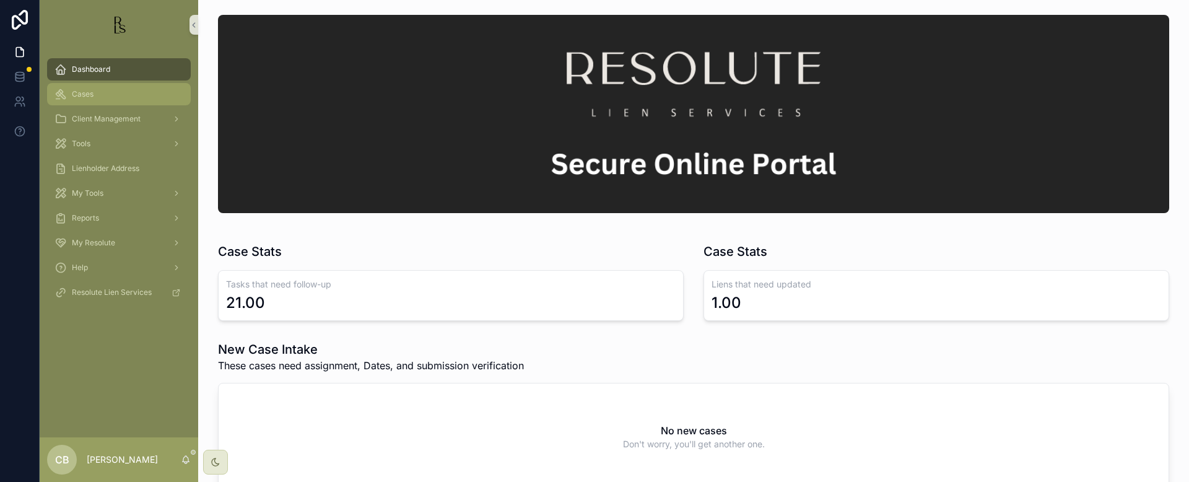
click at [88, 91] on span "Cases" at bounding box center [83, 94] width 22 height 10
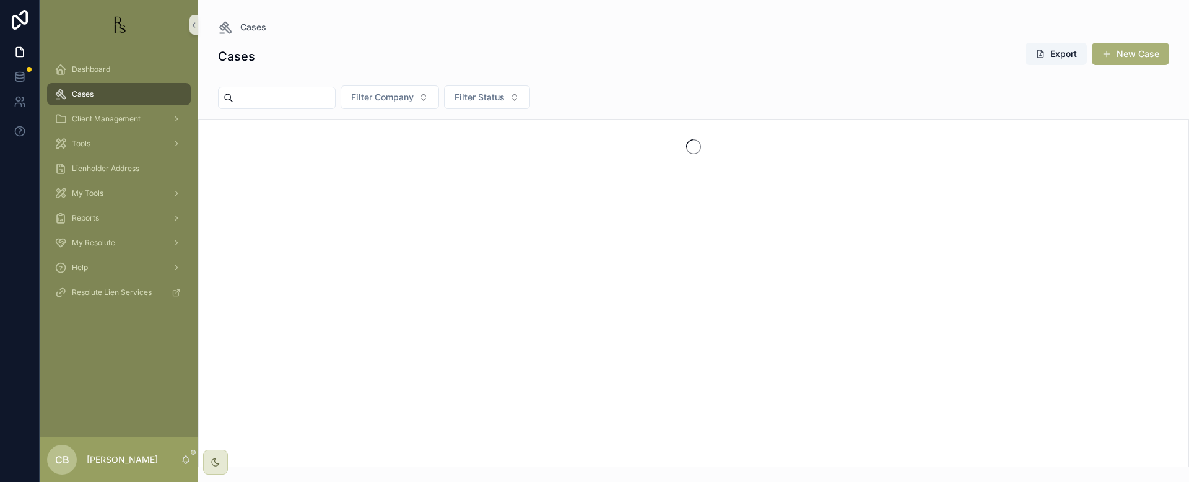
click at [271, 95] on input "scrollable content" at bounding box center [284, 97] width 102 height 17
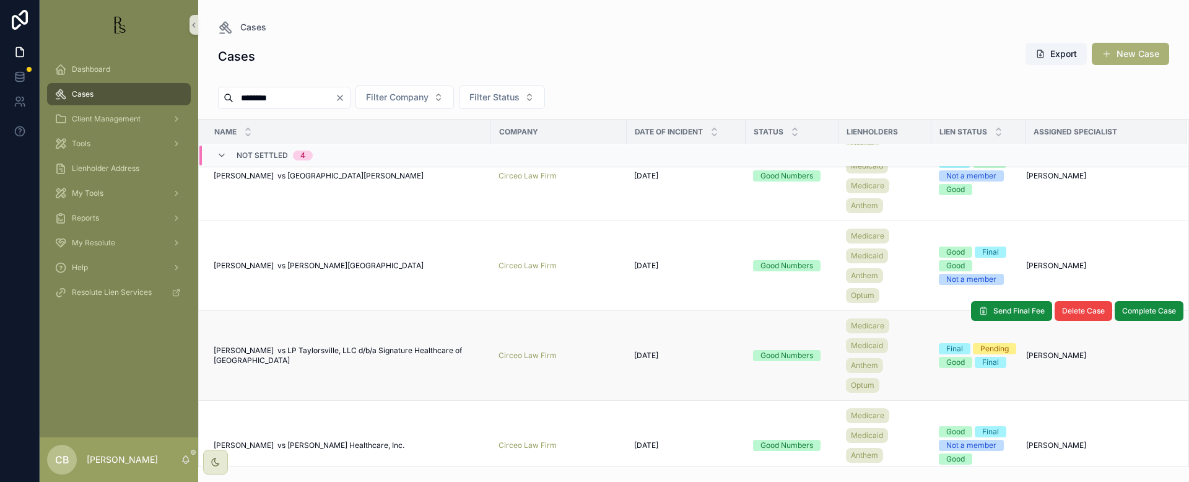
scroll to position [46, 0]
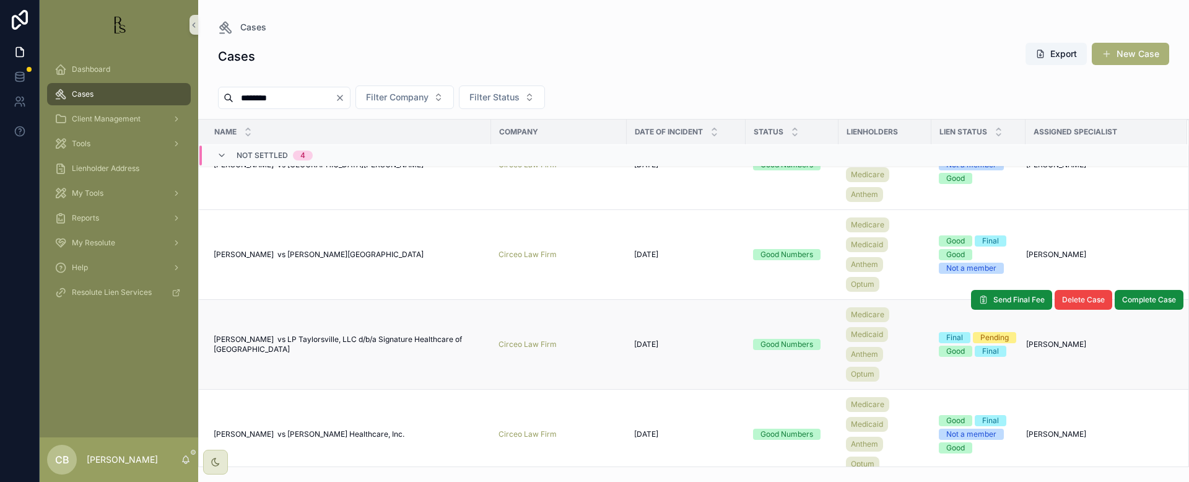
type input "********"
click at [374, 339] on span "[PERSON_NAME] vs LP Taylorsville, LLC d/b/a Signature Healthcare of [GEOGRAPHIC…" at bounding box center [349, 344] width 270 height 20
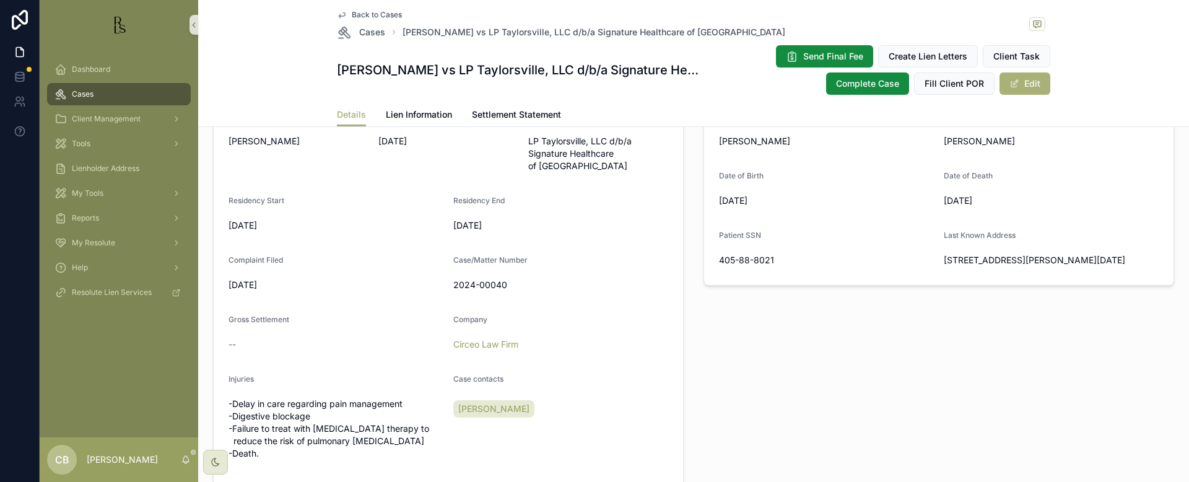
scroll to position [342, 0]
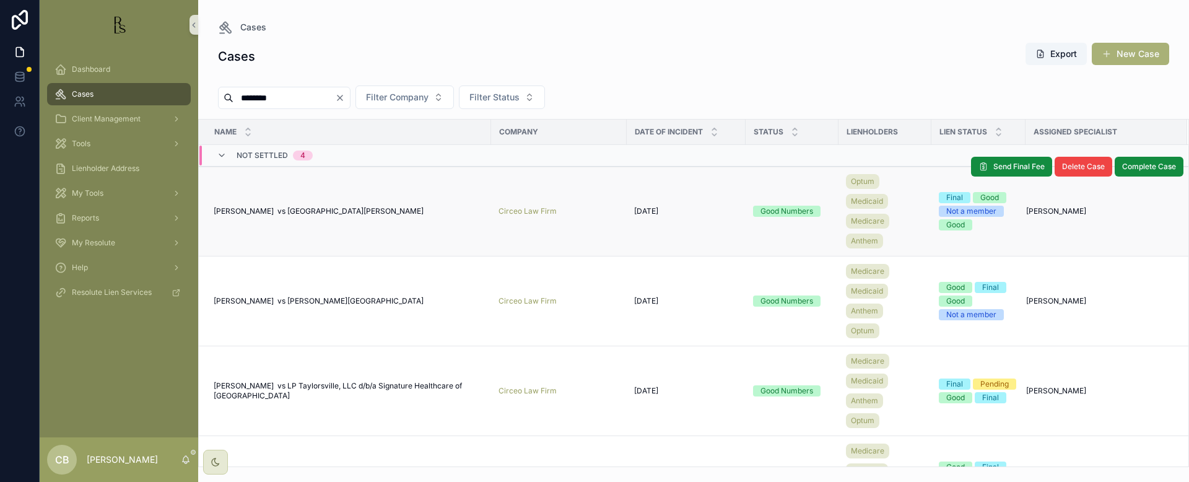
click at [341, 207] on span "[PERSON_NAME] vs [GEOGRAPHIC_DATA][PERSON_NAME]" at bounding box center [319, 211] width 210 height 10
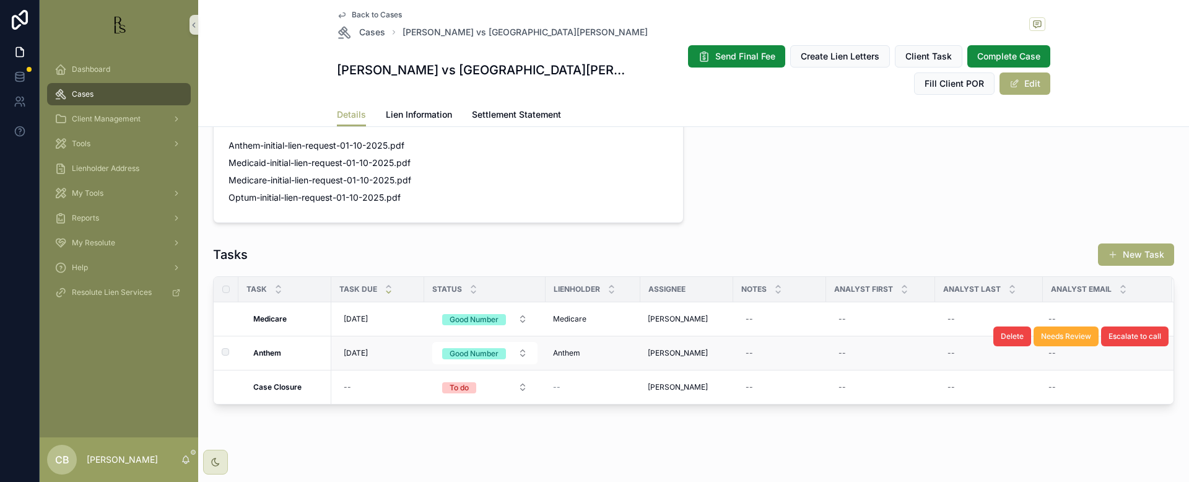
scroll to position [931, 0]
click at [276, 349] on strong "Anthem" at bounding box center [267, 353] width 28 height 9
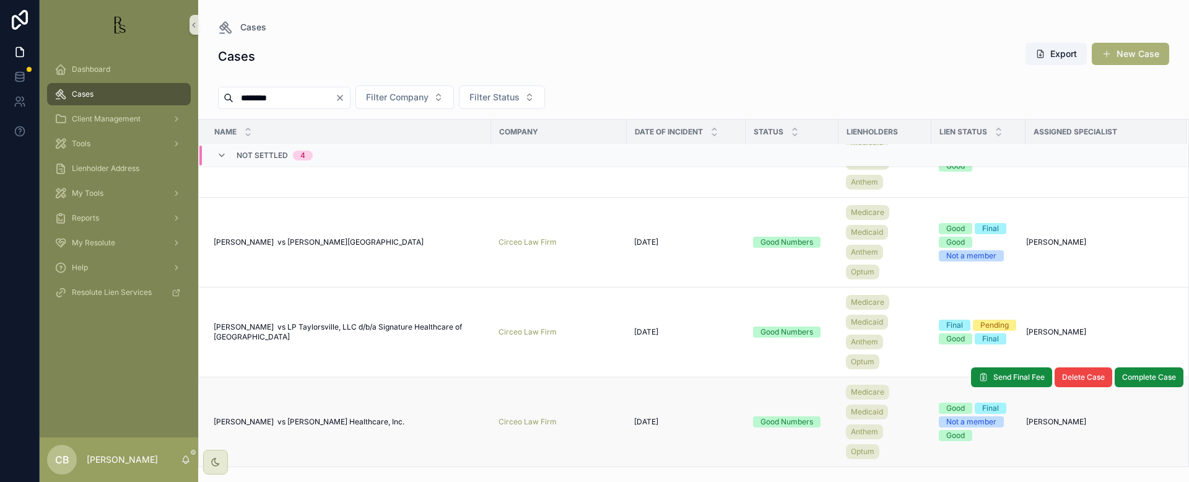
scroll to position [59, 0]
click at [326, 420] on span "[PERSON_NAME] vs [PERSON_NAME] Healthcare, Inc." at bounding box center [309, 422] width 191 height 10
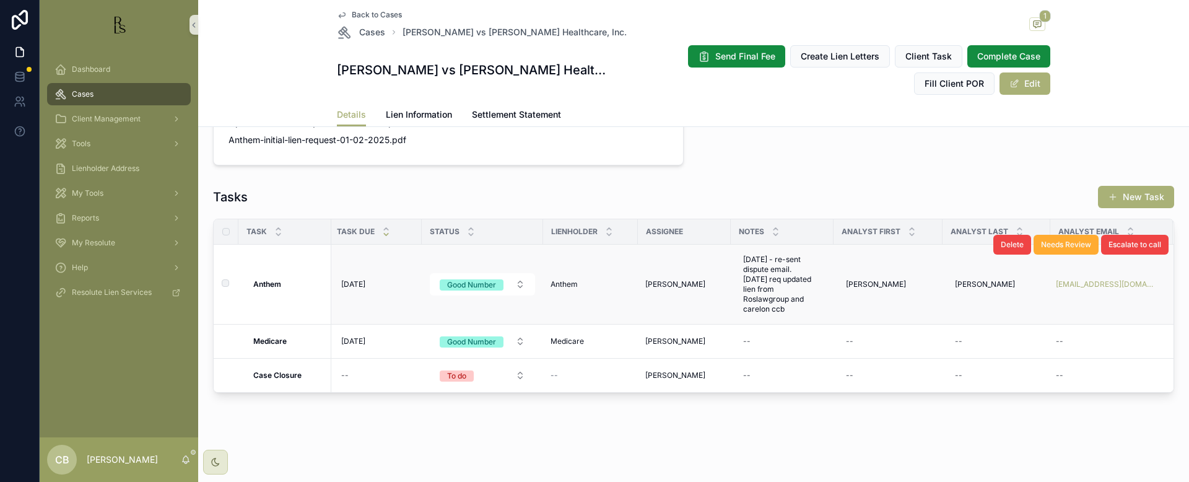
scroll to position [930, 0]
click at [416, 114] on span "Lien Information" at bounding box center [419, 114] width 66 height 12
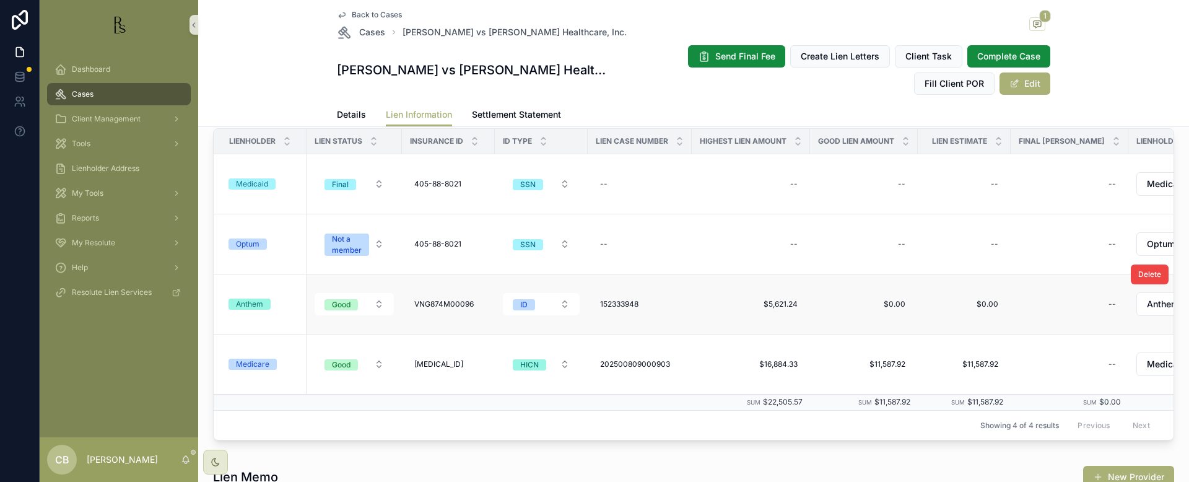
click at [250, 304] on div "Anthem" at bounding box center [249, 303] width 27 height 11
